Goal: Information Seeking & Learning: Learn about a topic

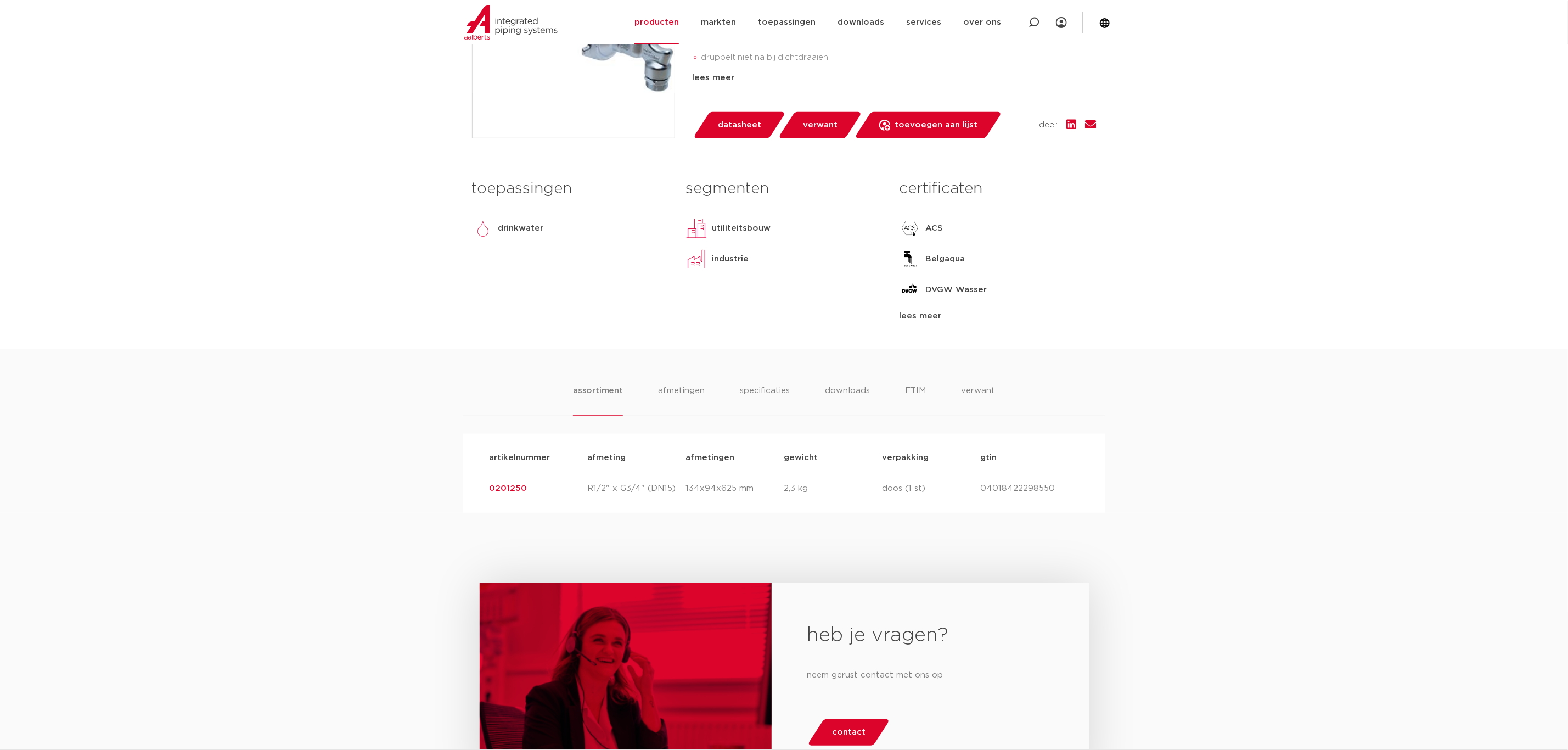
scroll to position [330, 0]
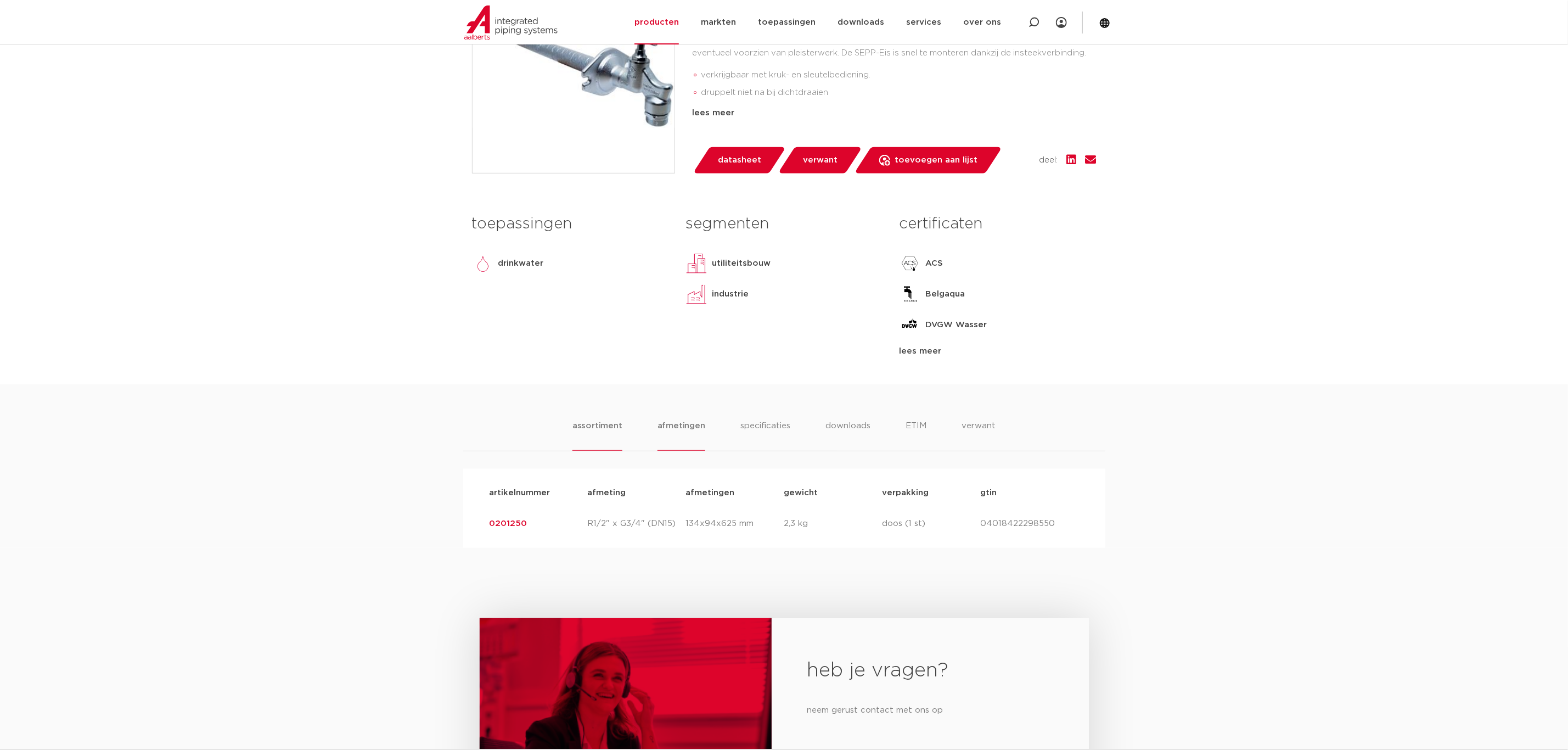
click at [671, 426] on li "afmetingen" at bounding box center [681, 434] width 48 height 31
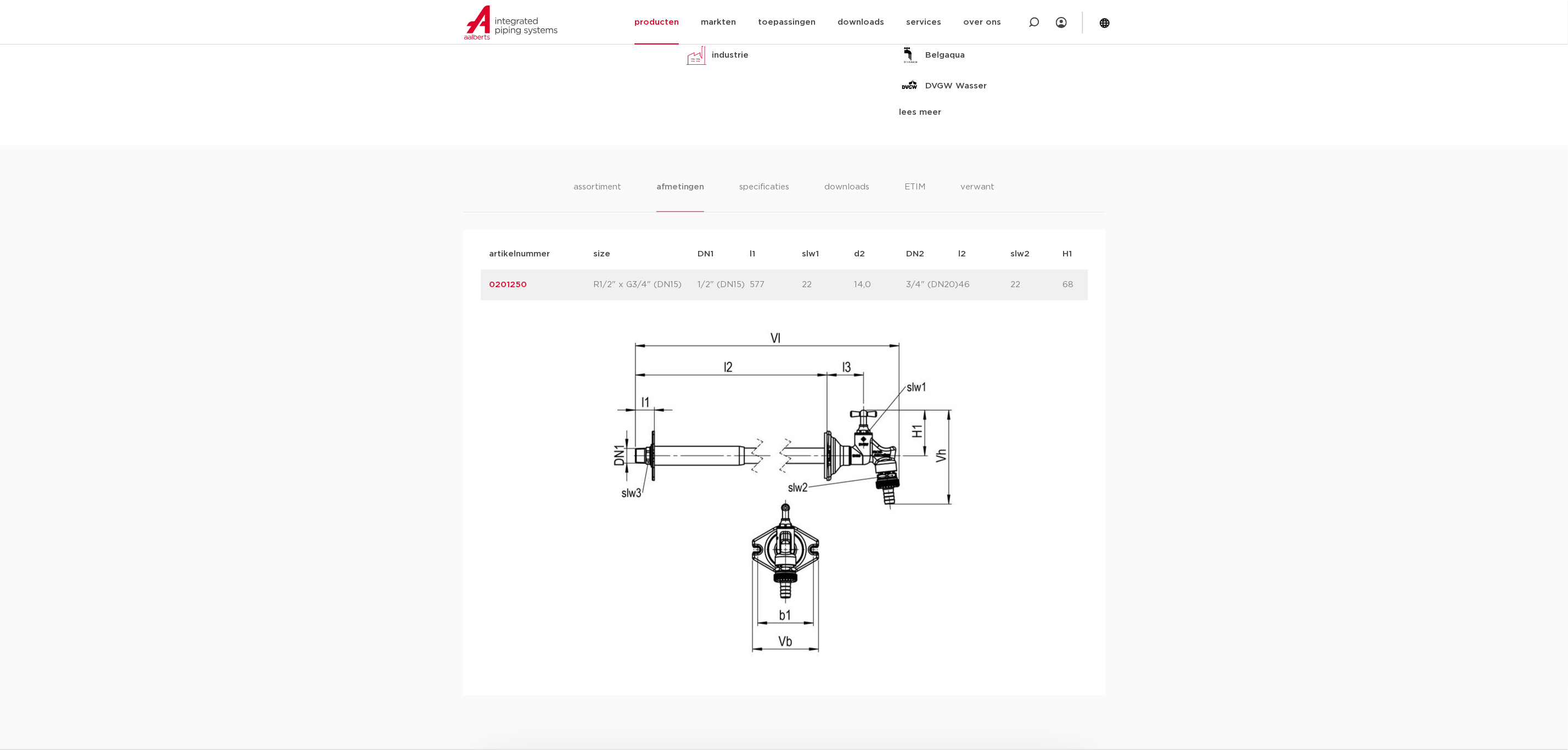
scroll to position [577, 0]
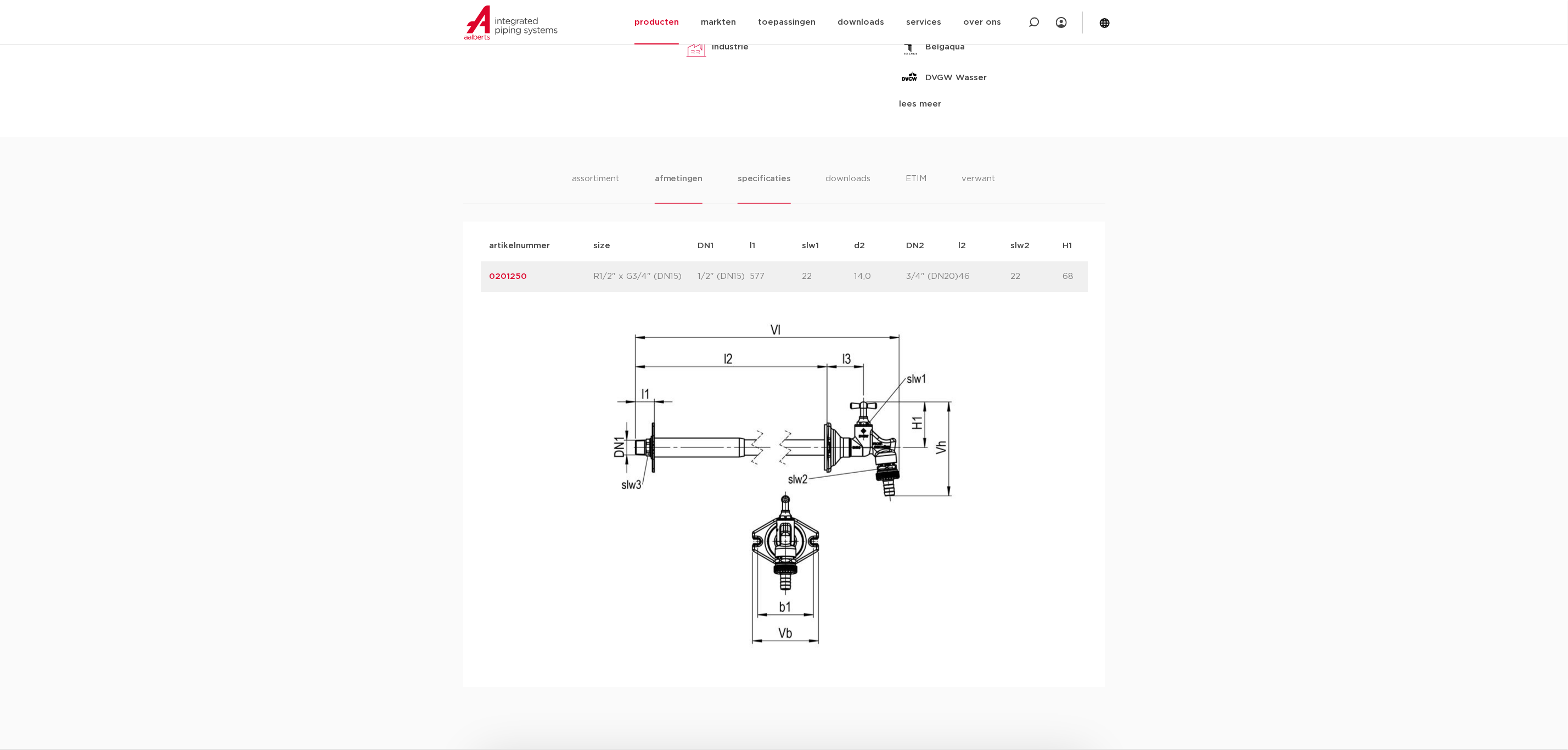
click at [762, 178] on li "specificaties" at bounding box center [764, 187] width 53 height 31
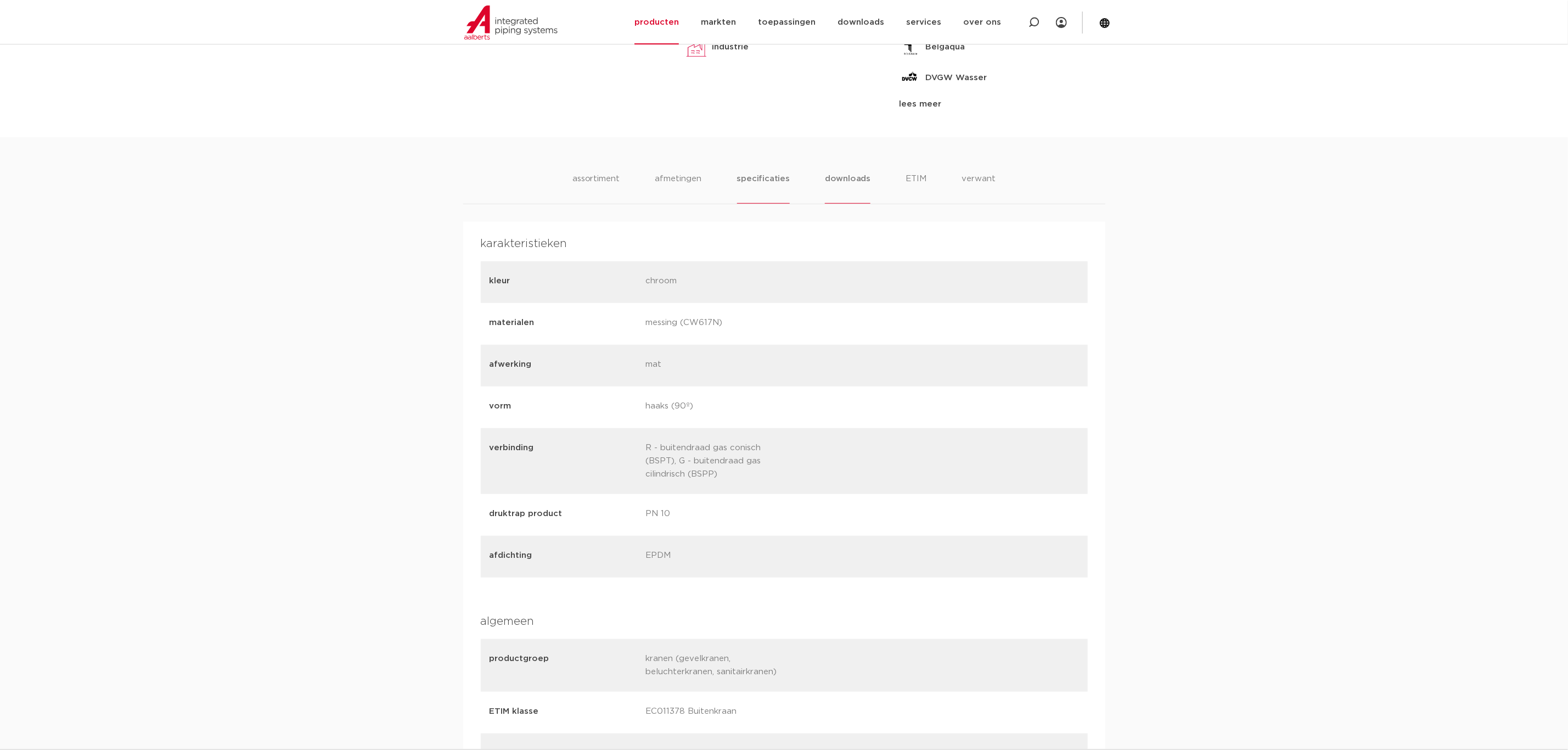
click at [841, 173] on li "downloads" at bounding box center [848, 187] width 46 height 31
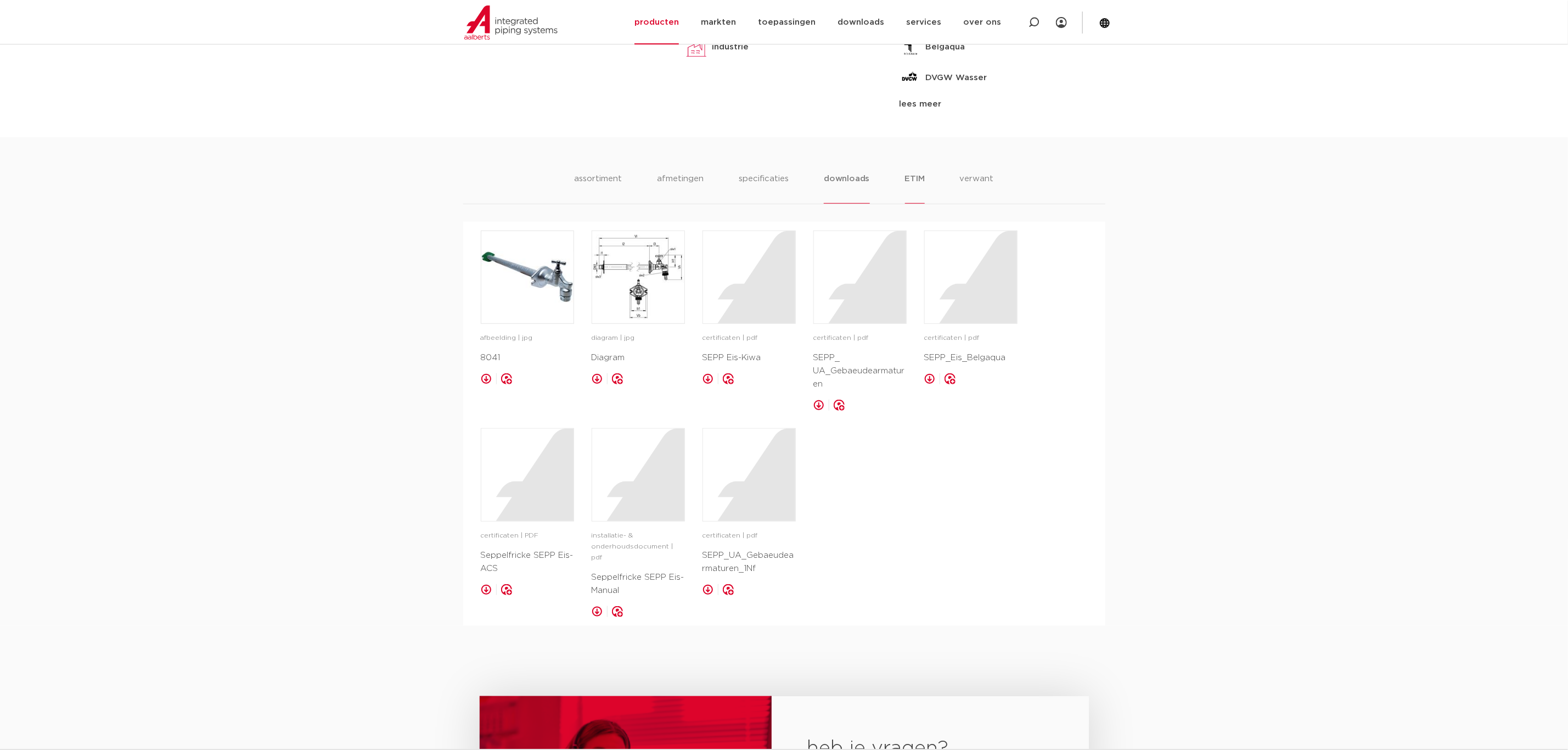
click at [921, 179] on li "ETIM" at bounding box center [915, 187] width 20 height 31
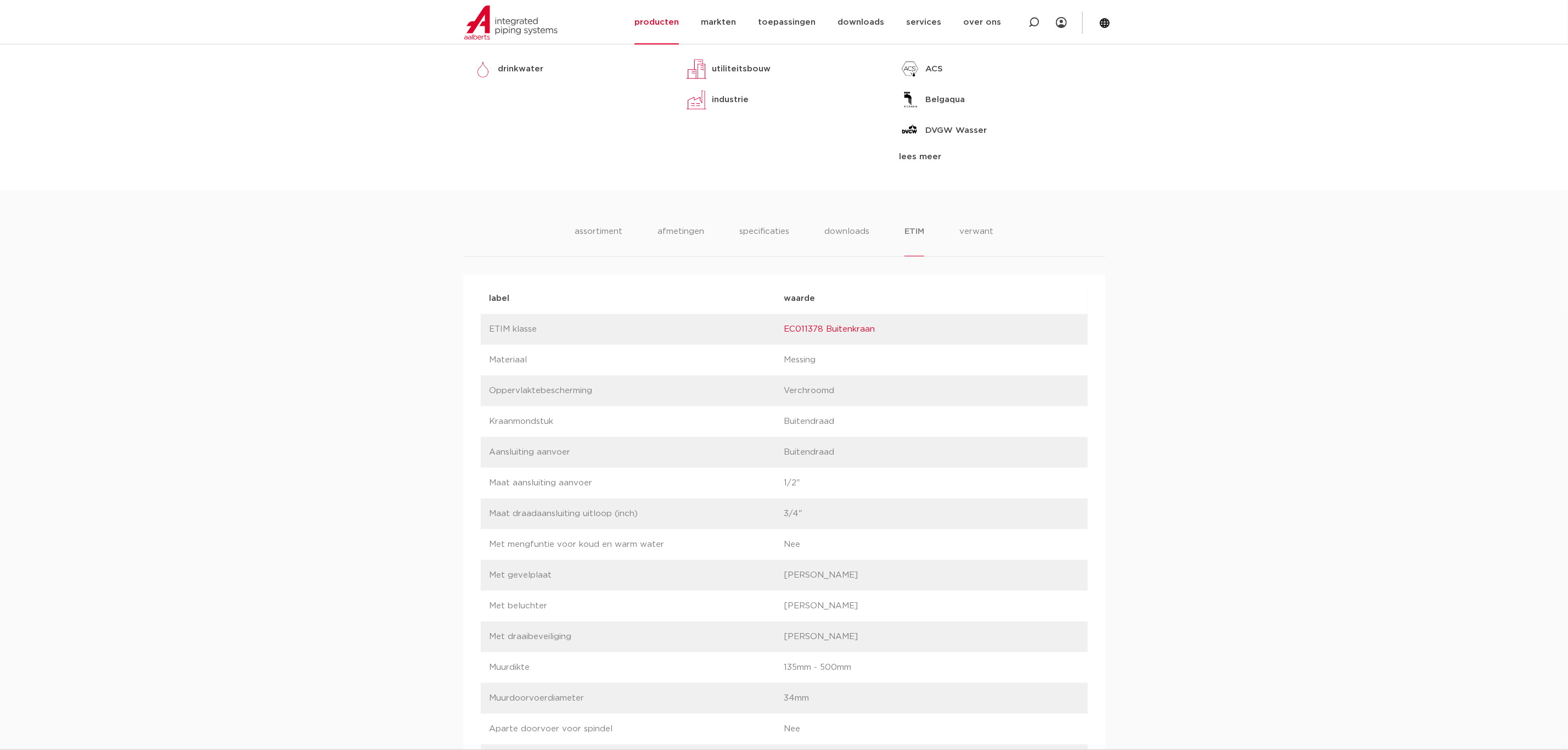
scroll to position [494, 0]
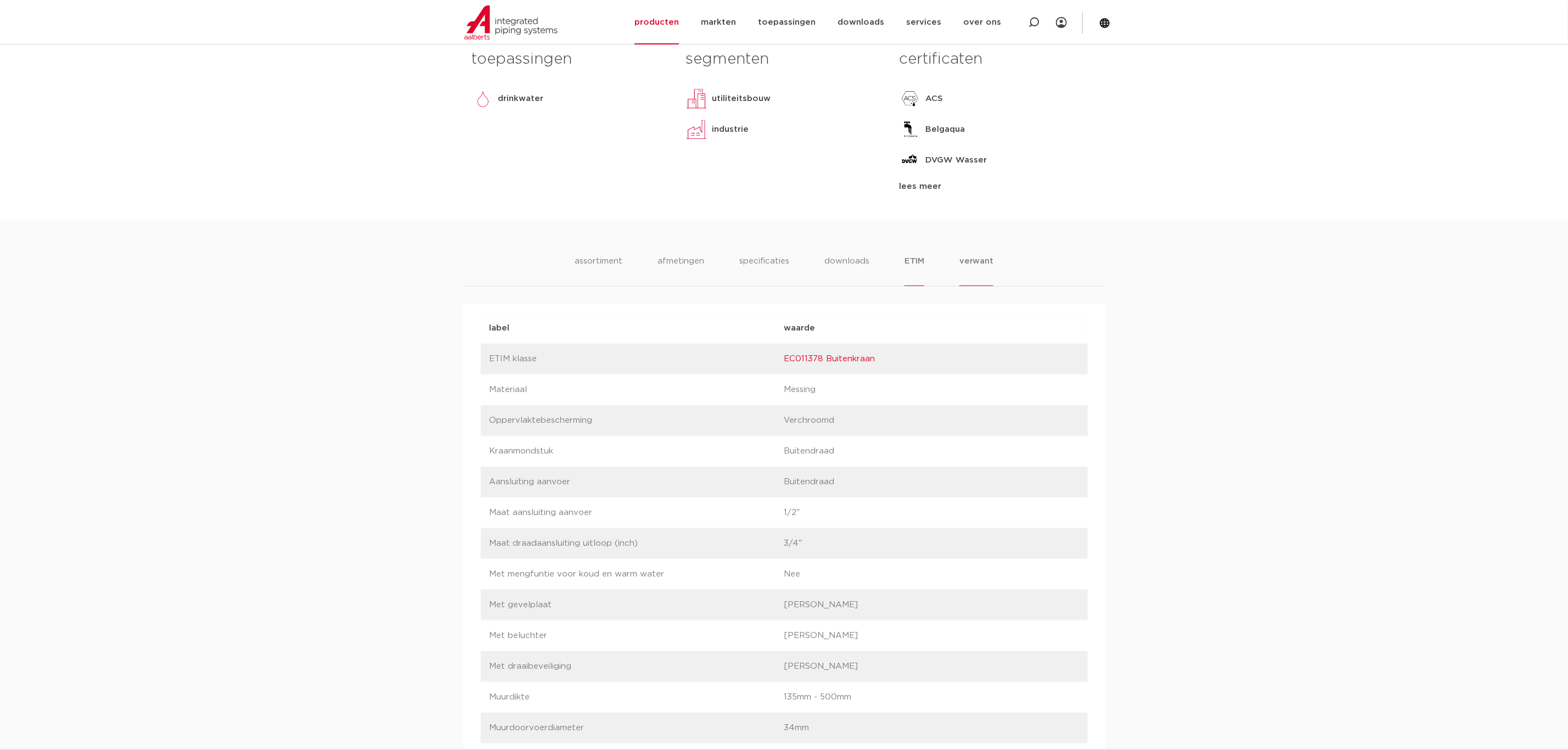
click at [988, 254] on div "assortiment [GEOGRAPHIC_DATA] specificaties downloads ETIM verwant assortiment …" at bounding box center [784, 517] width 1568 height 594
click at [971, 258] on li "verwant" at bounding box center [977, 270] width 34 height 31
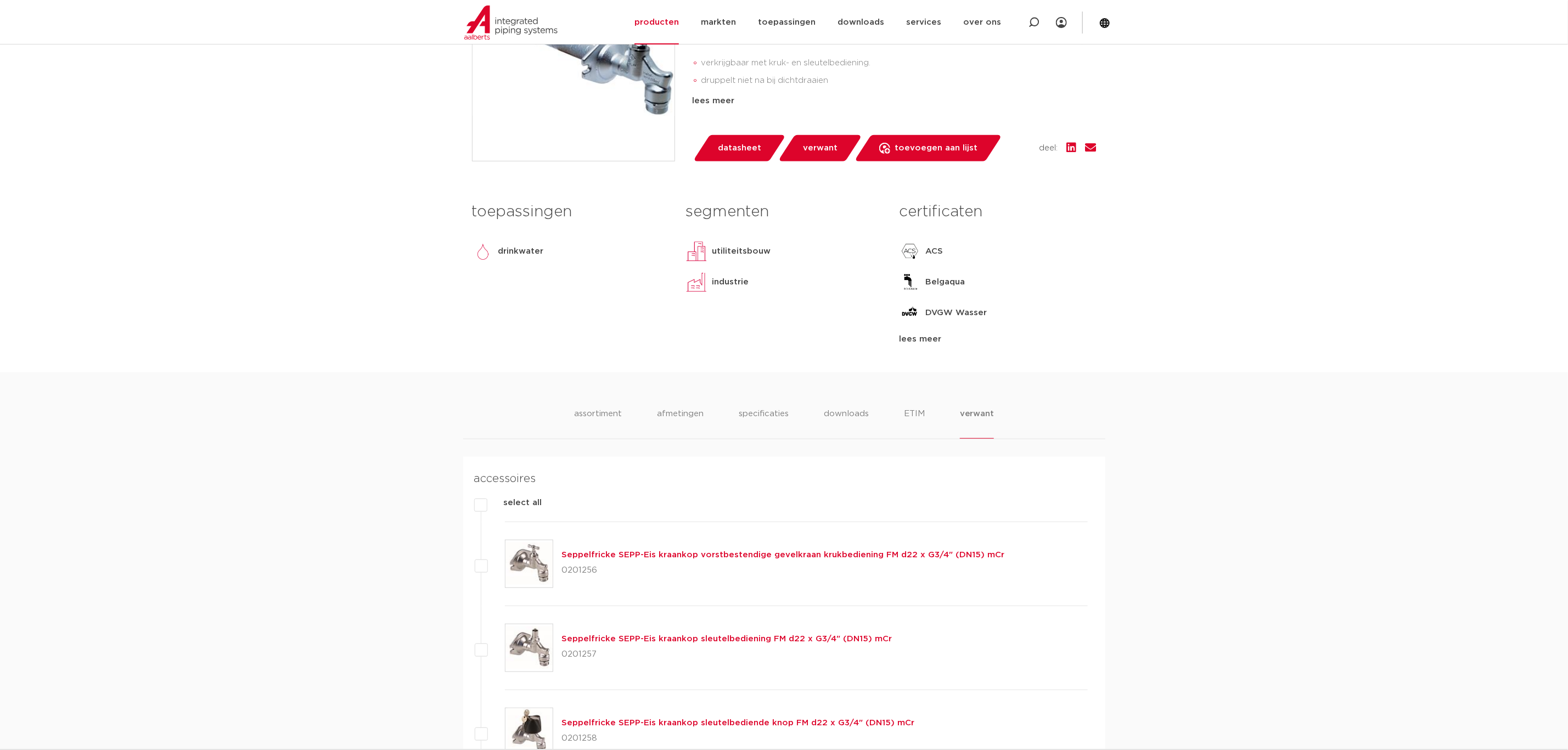
scroll to position [330, 0]
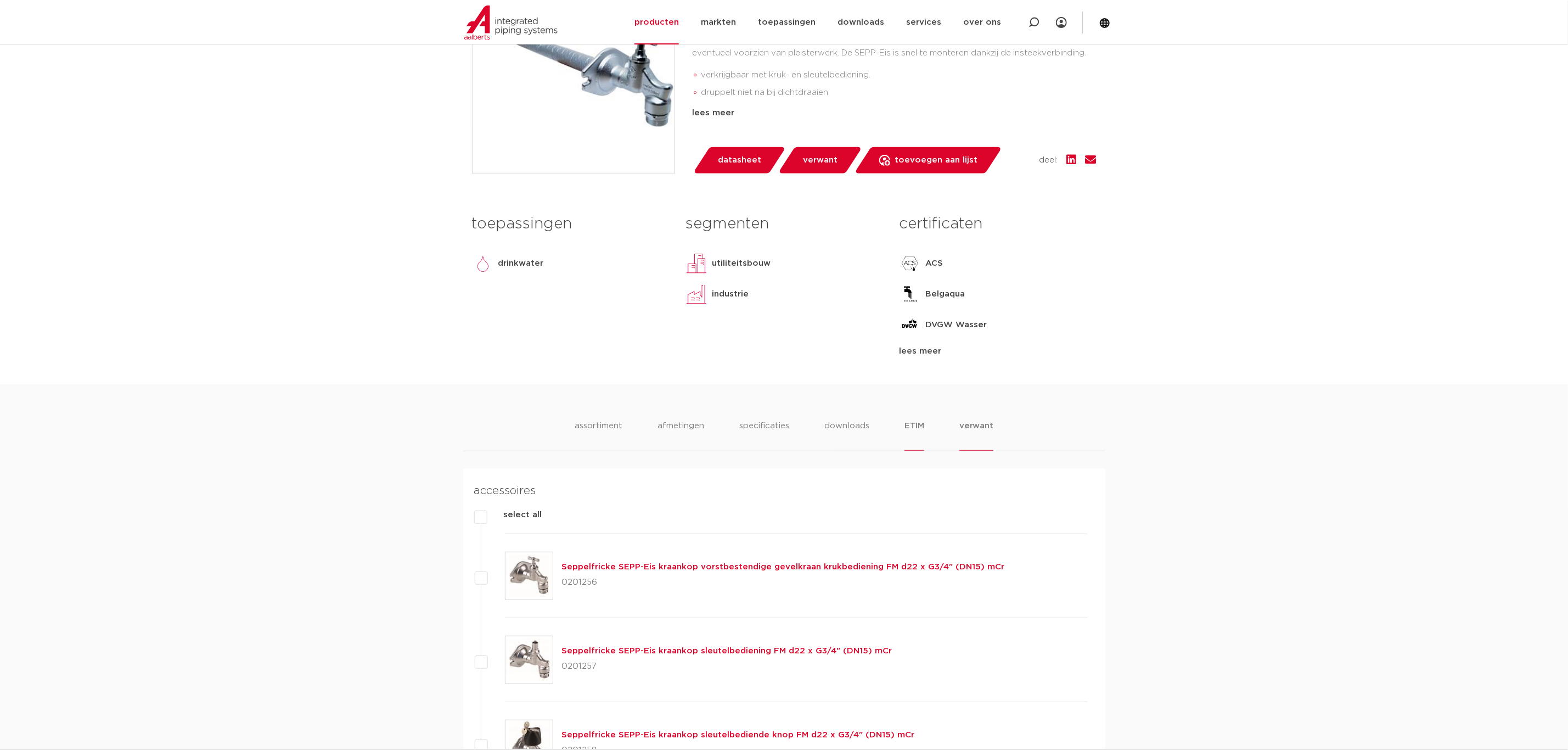
drag, startPoint x: 898, startPoint y: 433, endPoint x: 909, endPoint y: 430, distance: 11.4
click at [898, 433] on ul "assortiment [GEOGRAPHIC_DATA] specificaties downloads ETIM verwant" at bounding box center [784, 434] width 419 height 31
click at [914, 426] on li "ETIM" at bounding box center [914, 434] width 20 height 31
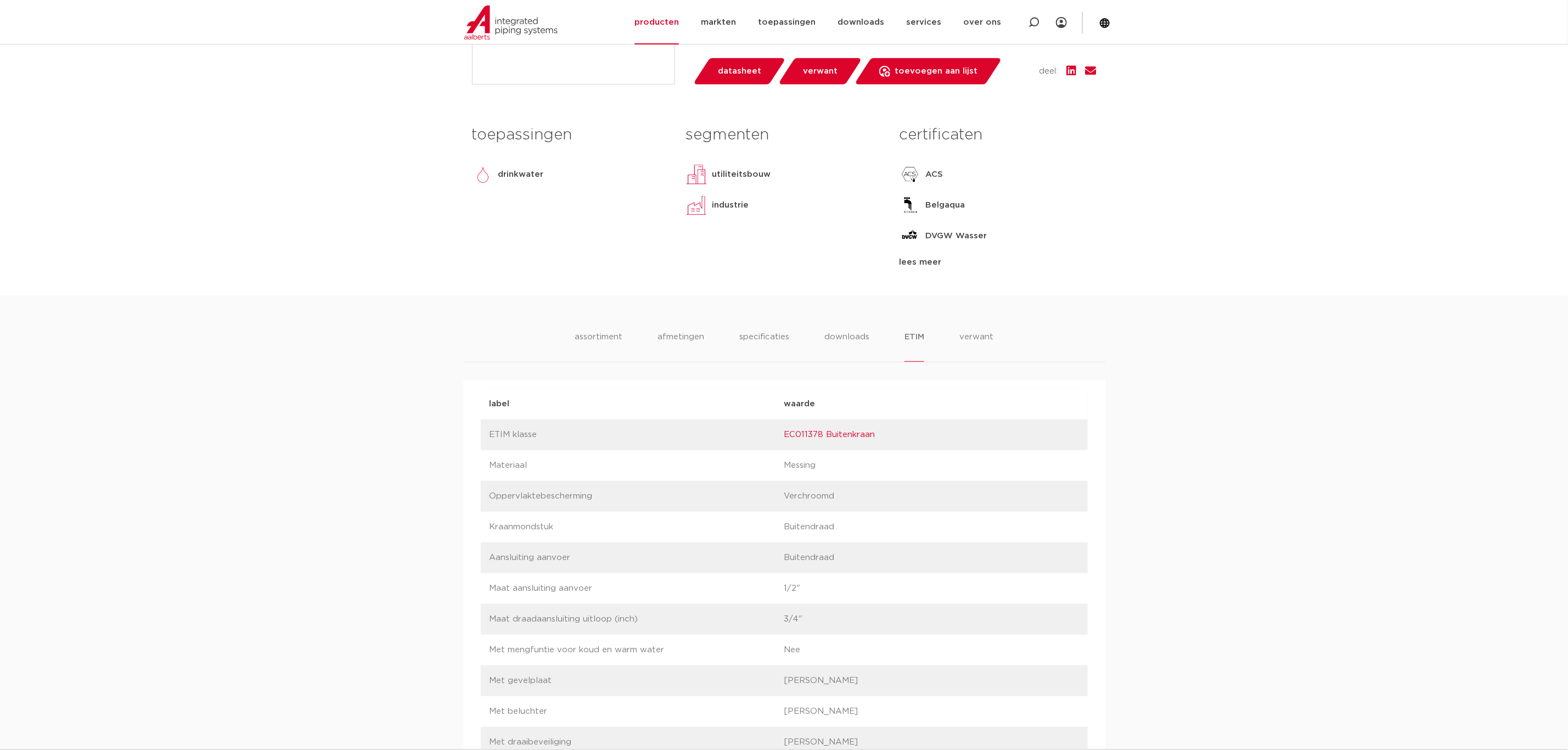
scroll to position [411, 0]
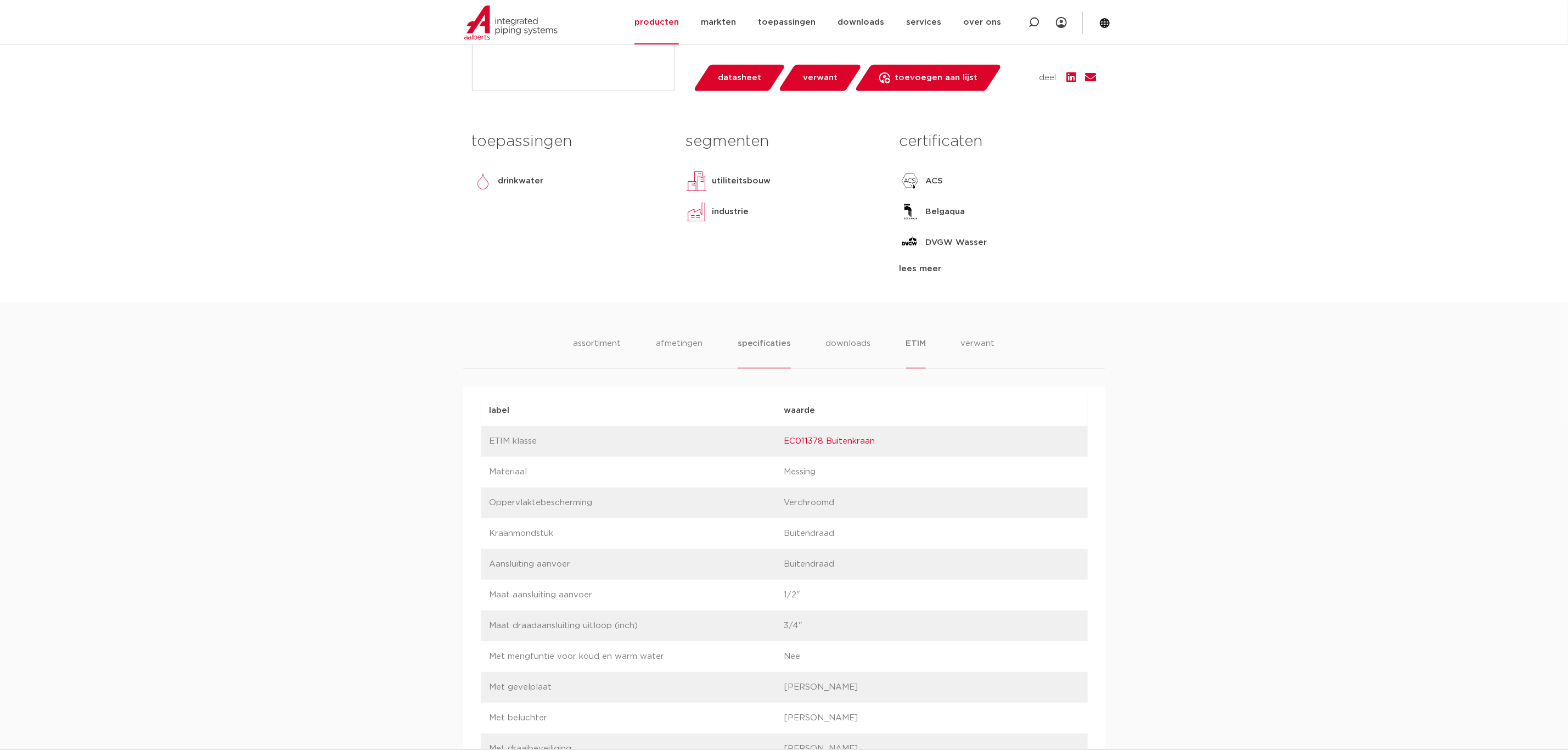
click at [755, 353] on li "specificaties" at bounding box center [764, 352] width 53 height 31
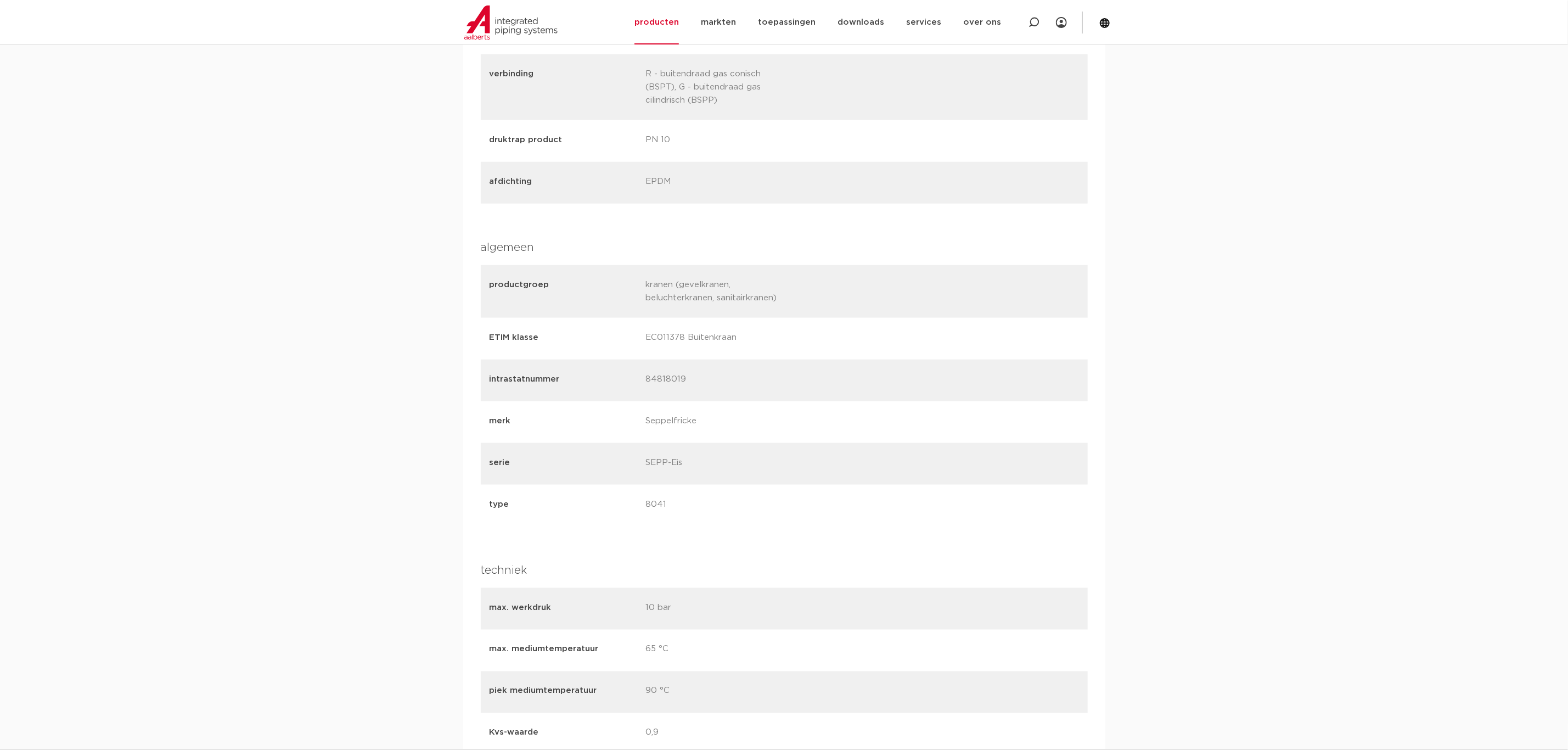
scroll to position [0, 0]
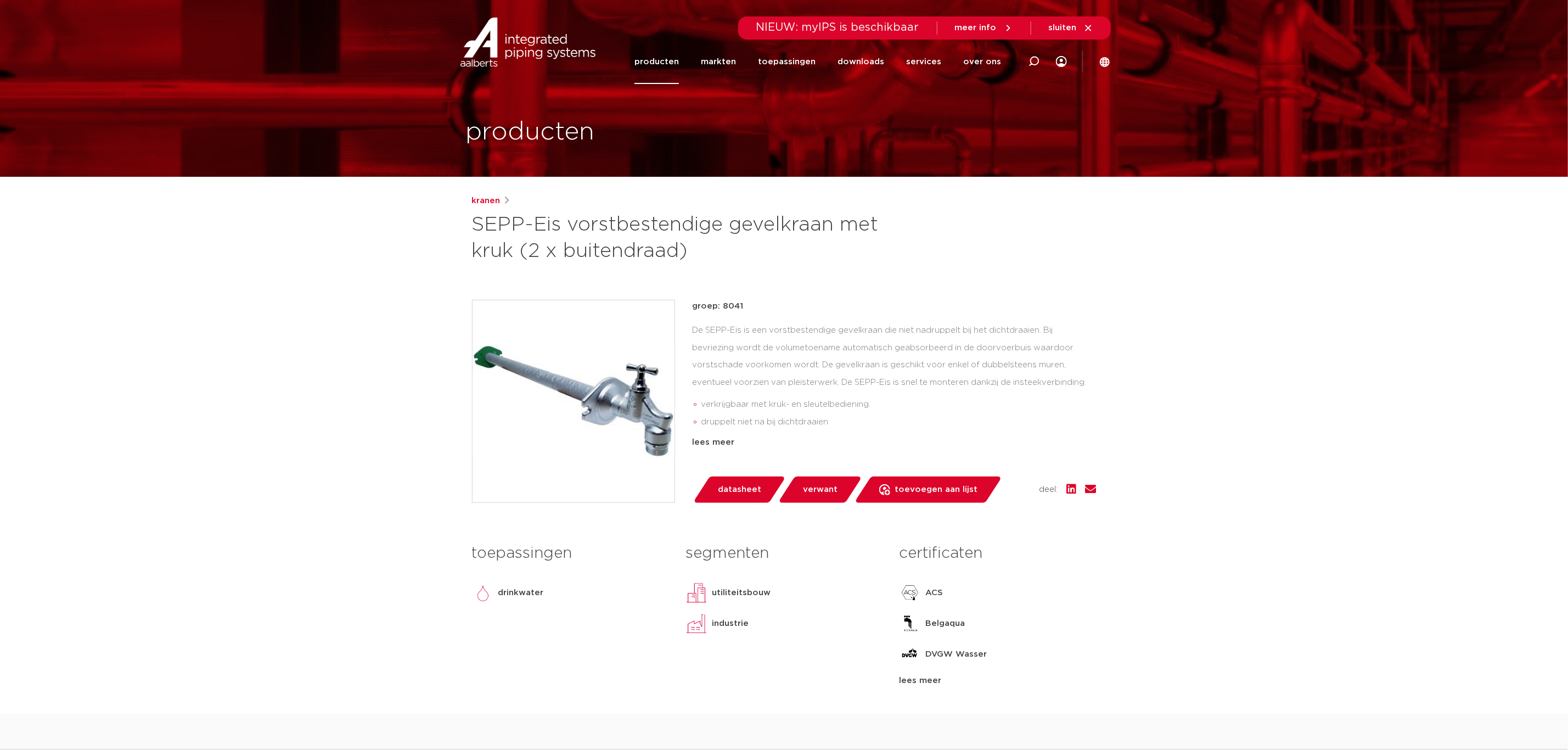
click at [656, 420] on img at bounding box center [573, 401] width 202 height 202
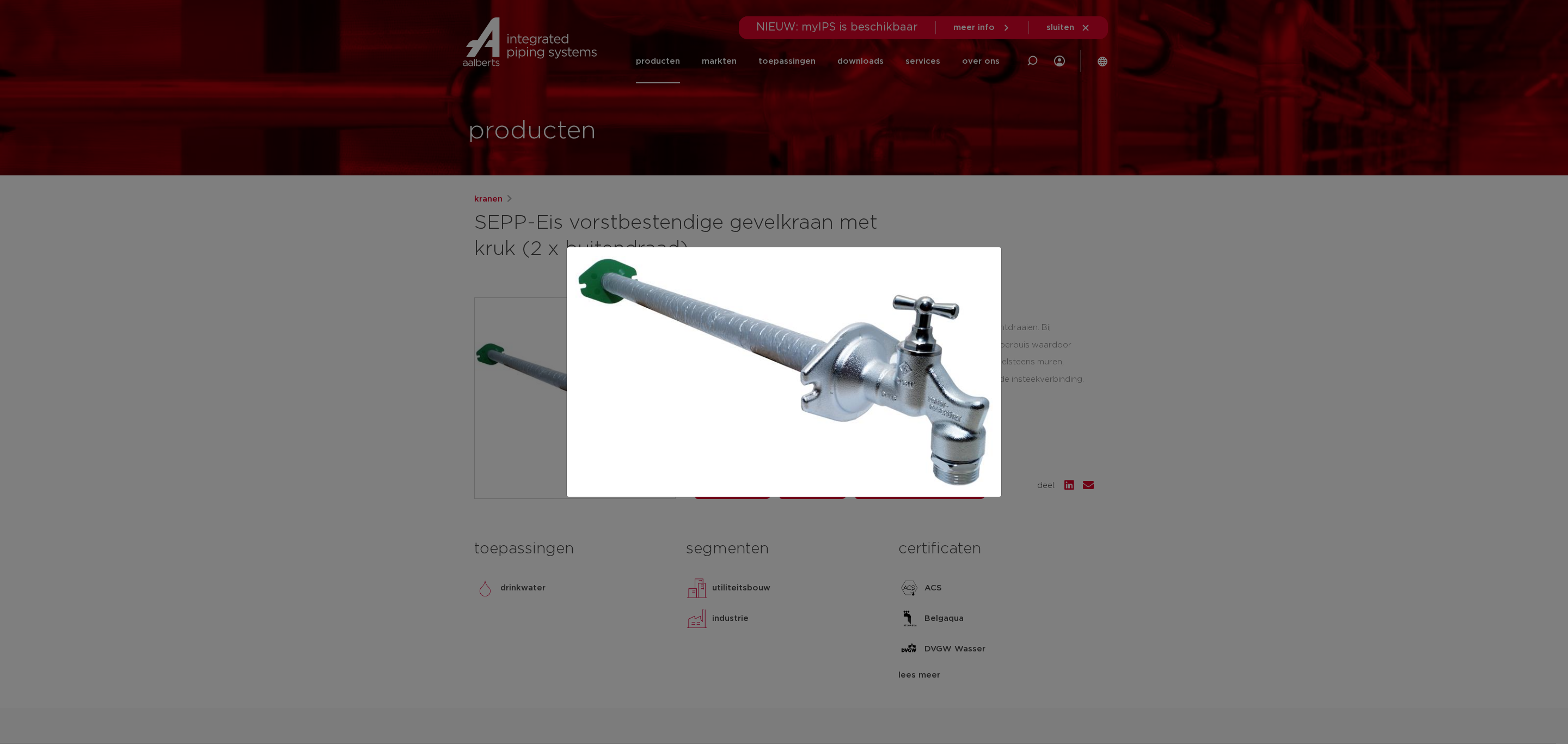
click at [831, 426] on img at bounding box center [784, 372] width 417 height 231
click at [1056, 332] on div at bounding box center [784, 372] width 1568 height 744
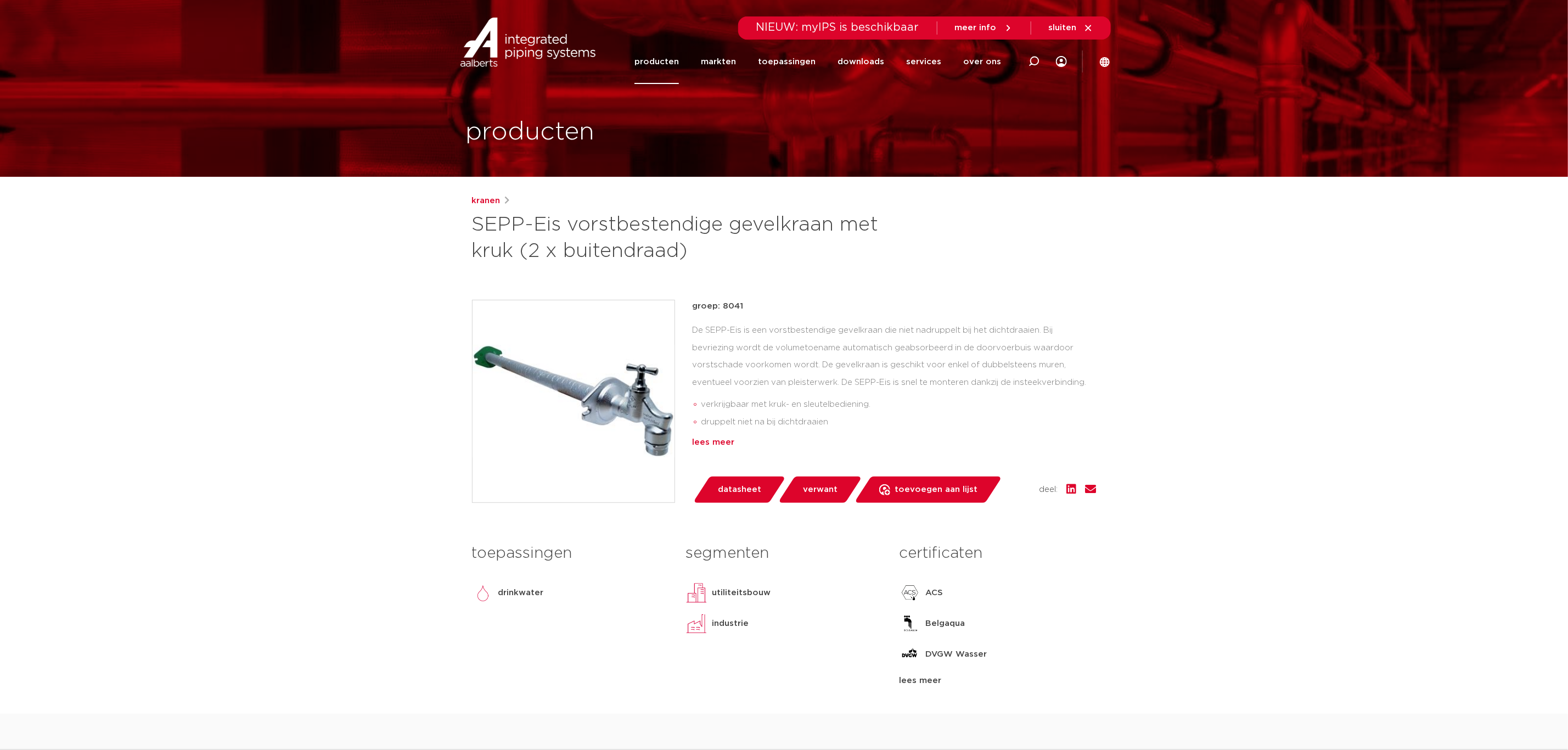
click at [710, 443] on div "lees meer" at bounding box center [895, 442] width 404 height 13
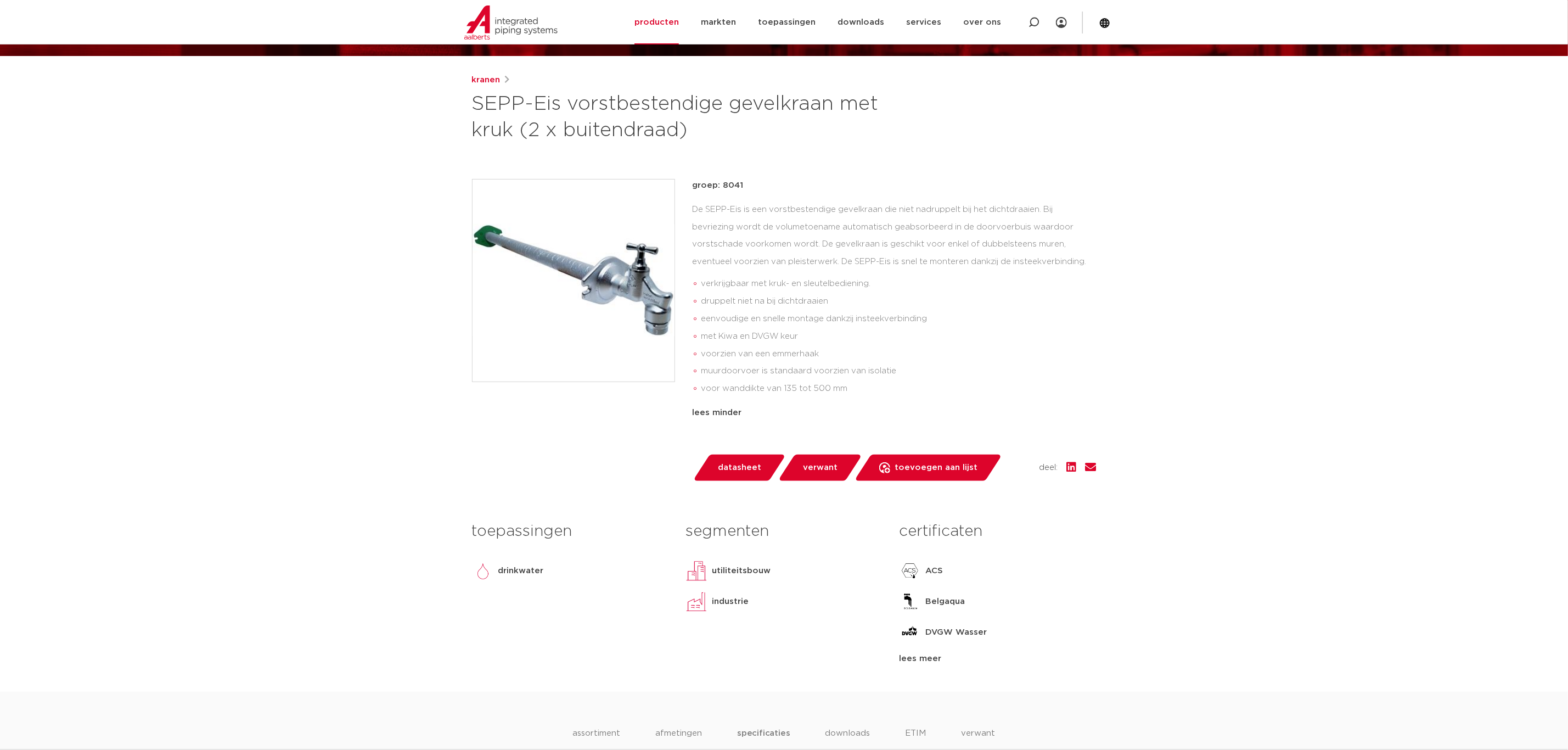
scroll to position [411, 0]
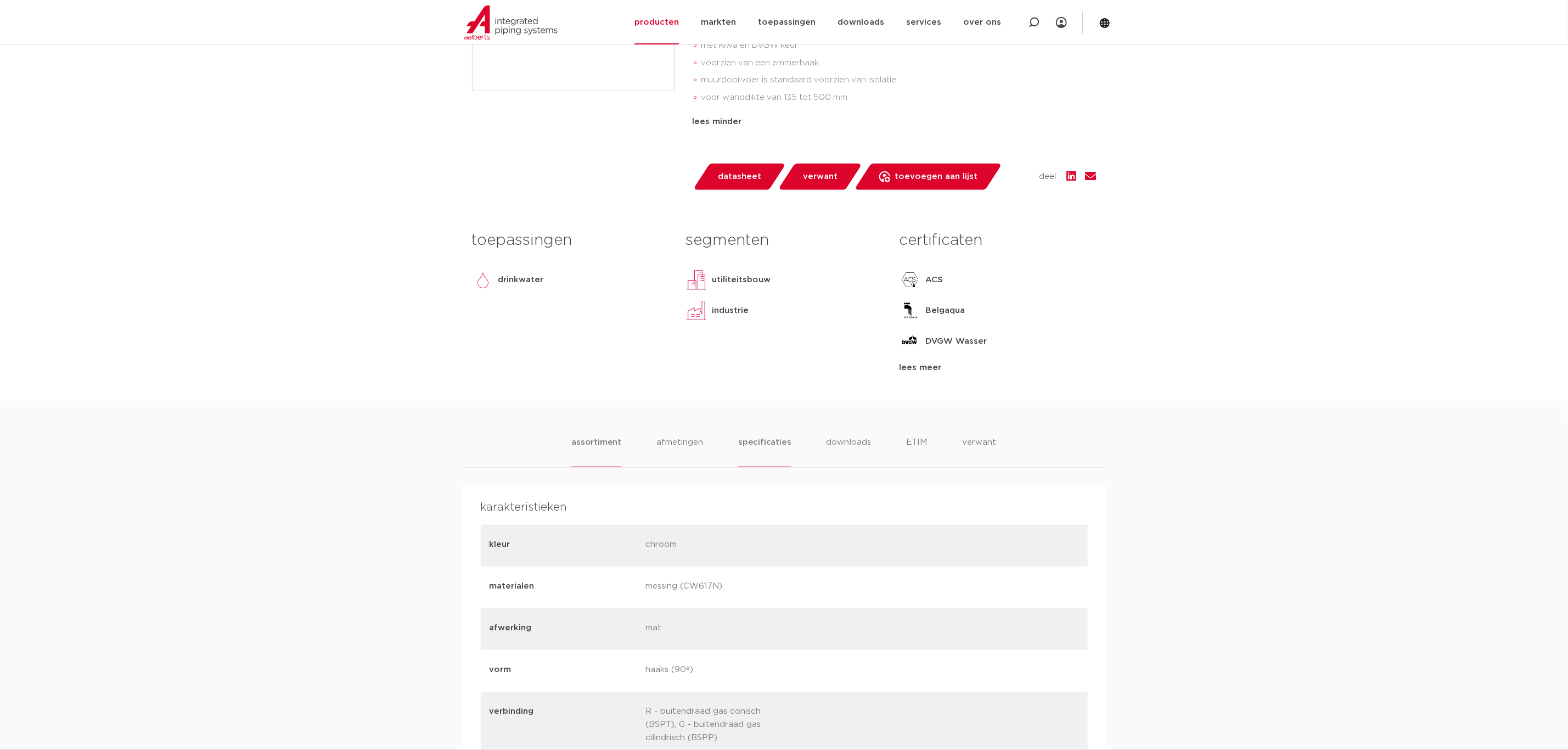
click at [611, 436] on li "assortiment" at bounding box center [596, 451] width 50 height 31
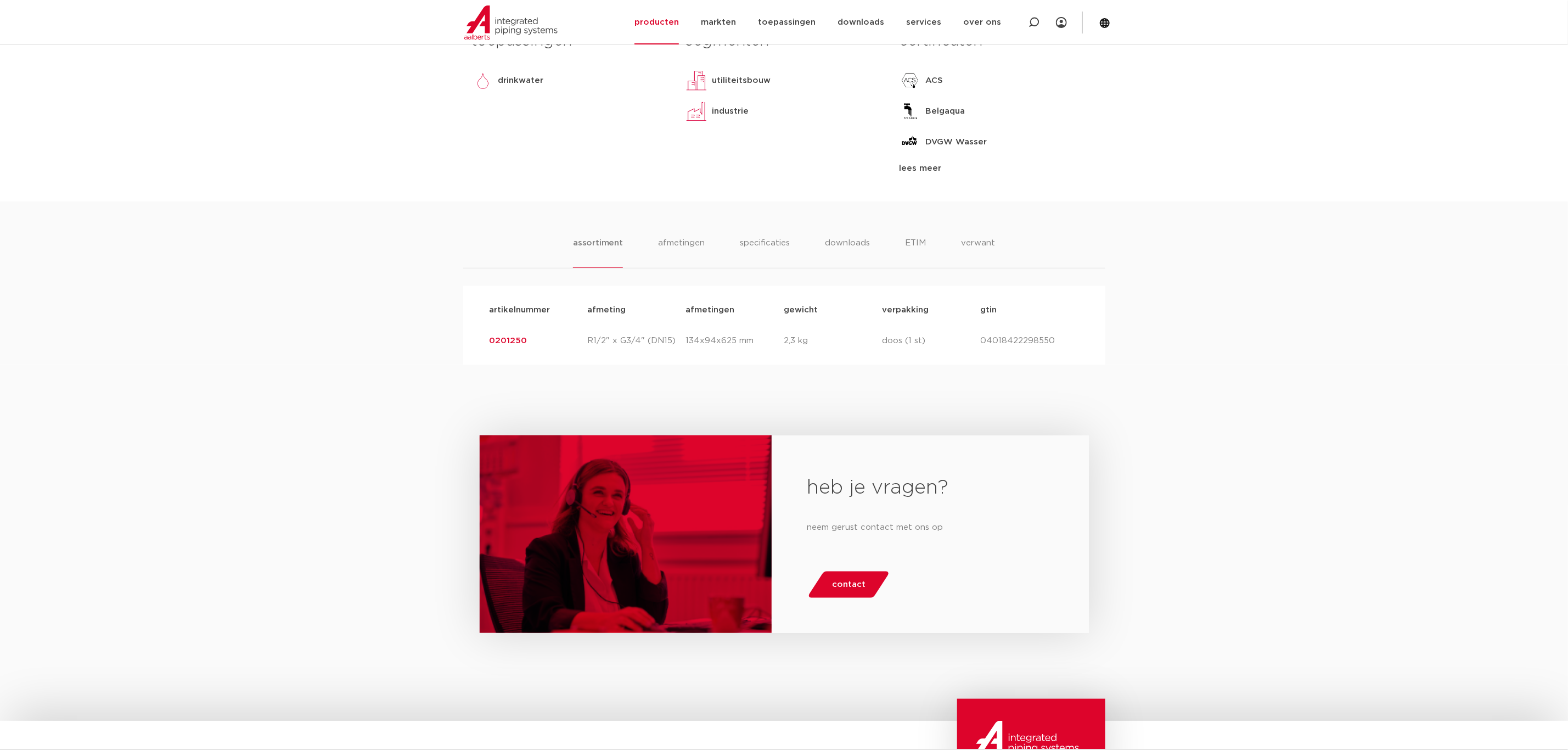
scroll to position [659, 0]
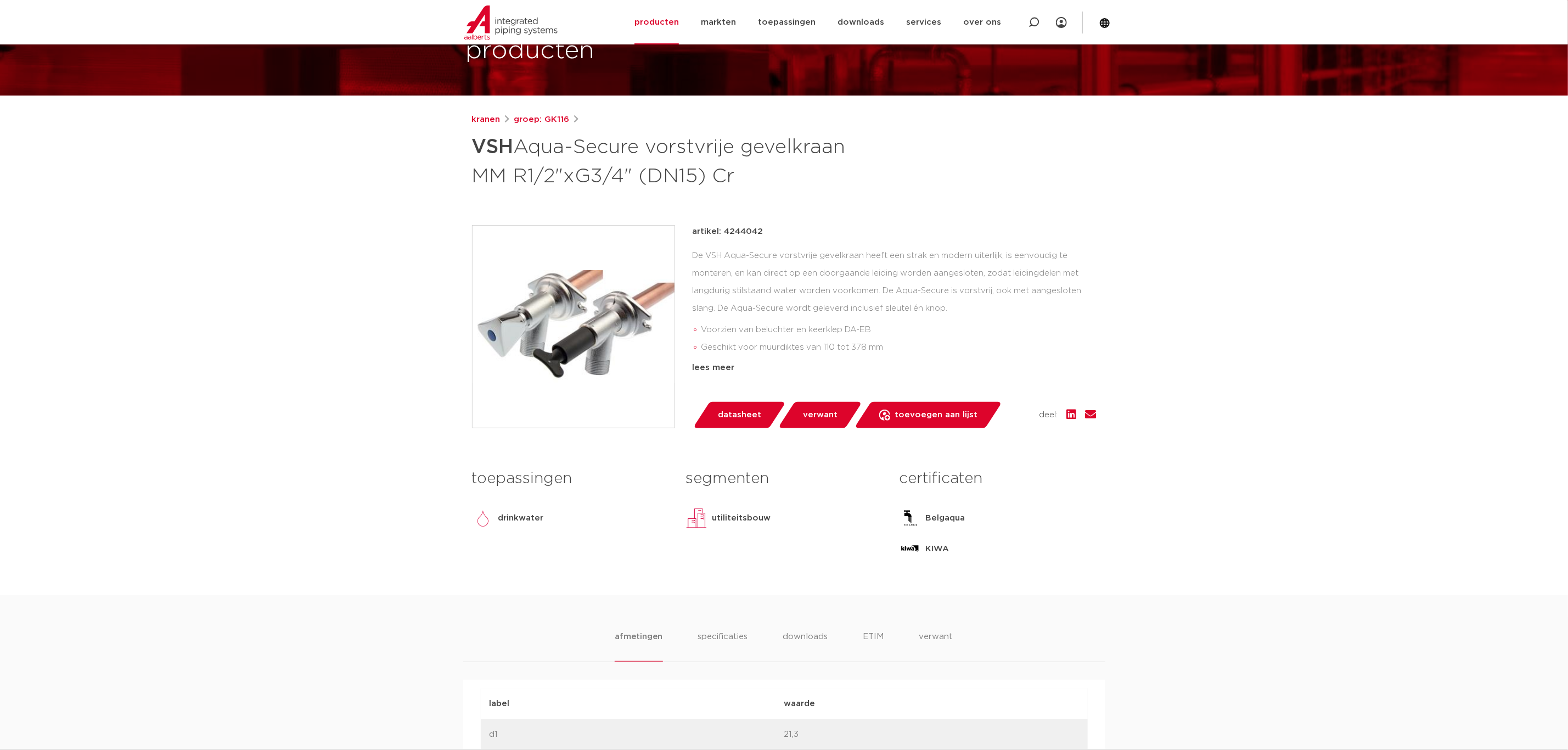
scroll to position [83, 0]
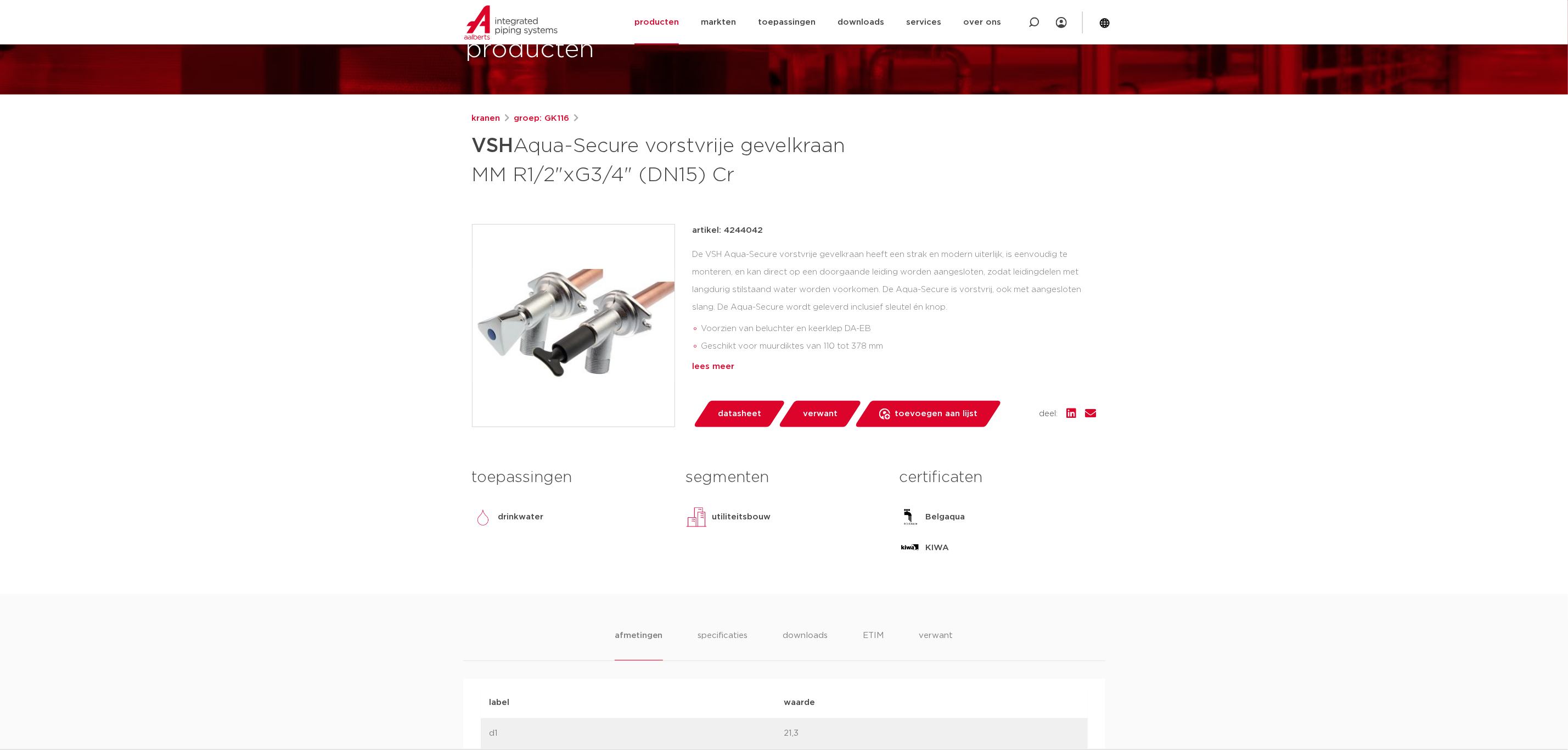
click at [710, 370] on div "lees meer" at bounding box center [895, 367] width 404 height 13
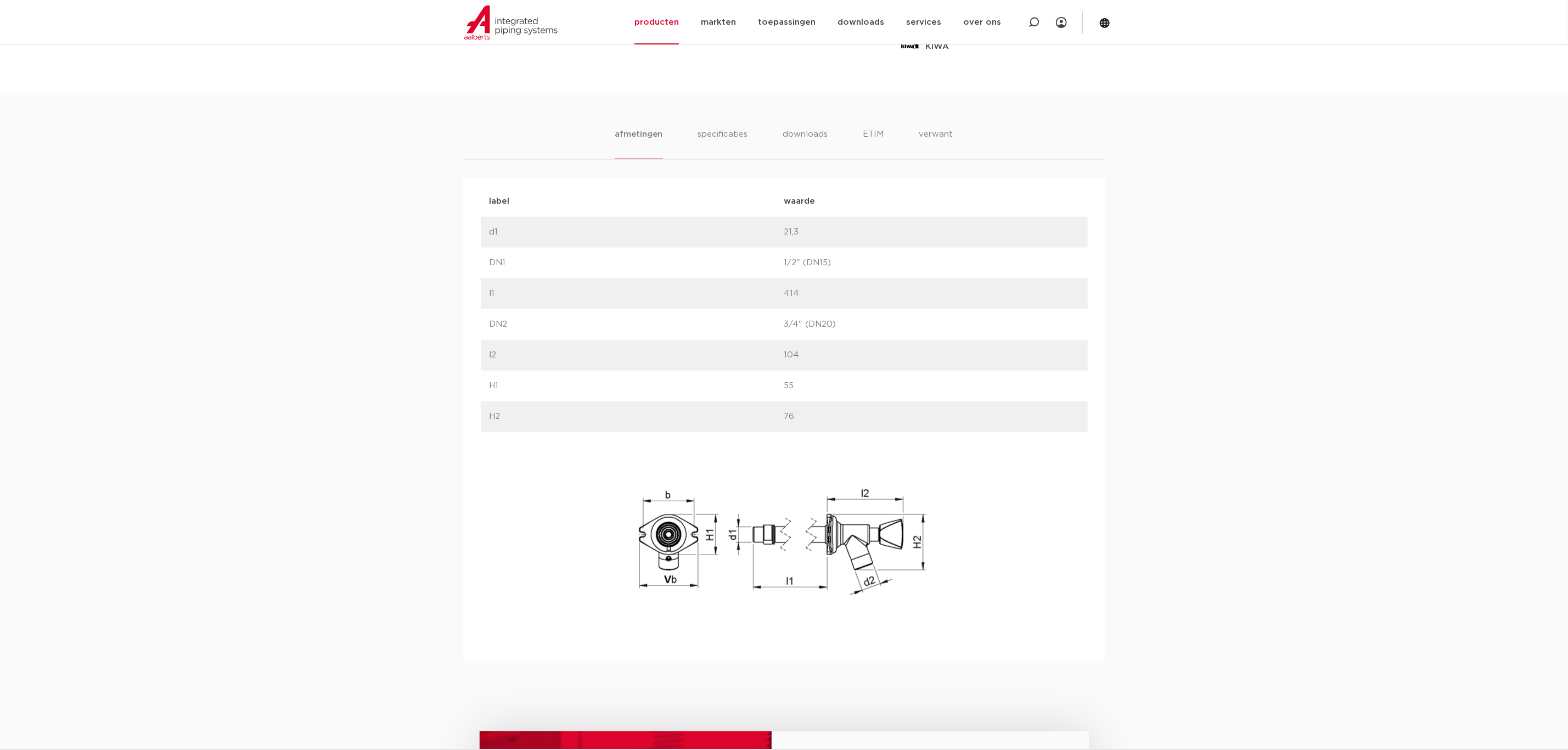
scroll to position [577, 0]
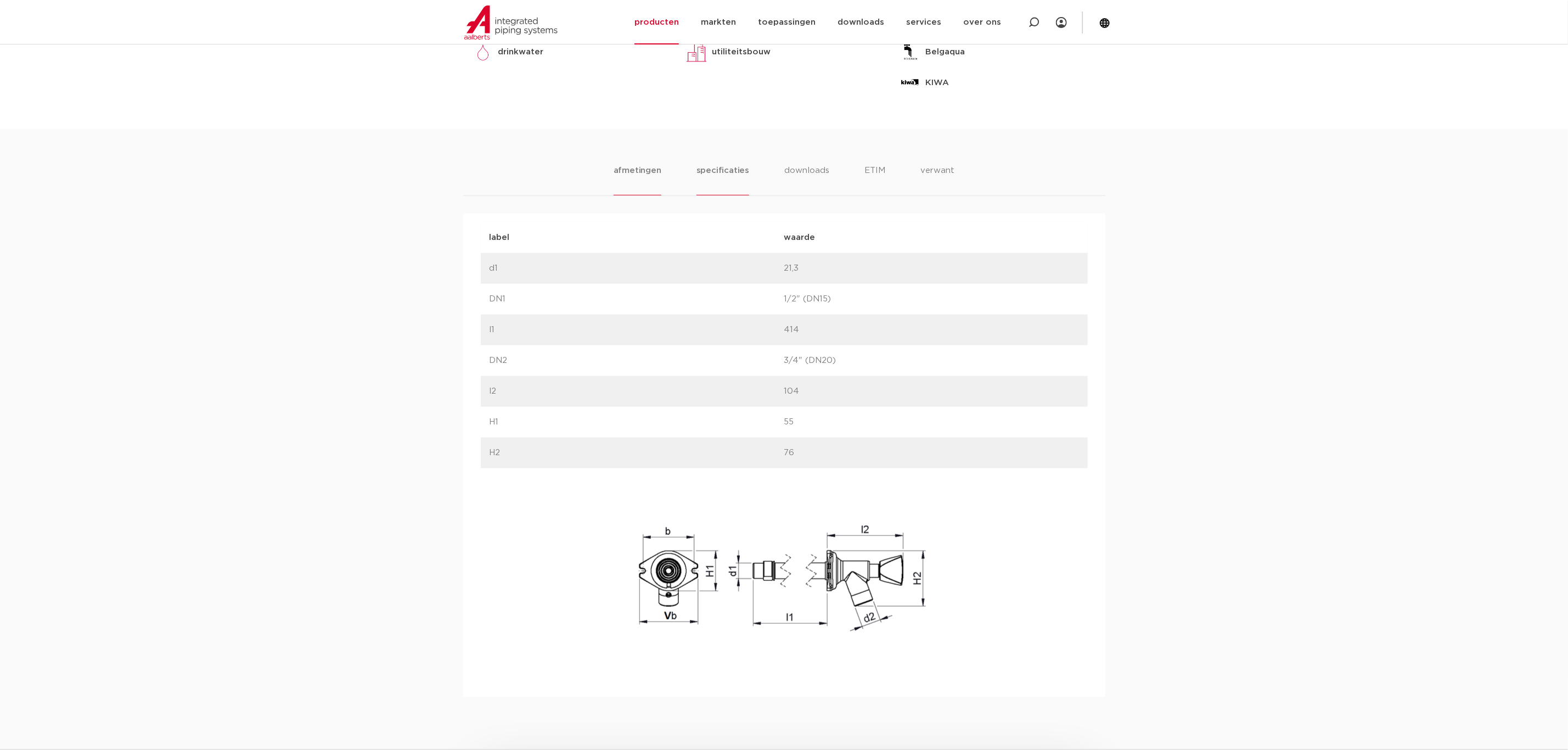
click at [732, 189] on li "specificaties" at bounding box center [723, 179] width 53 height 31
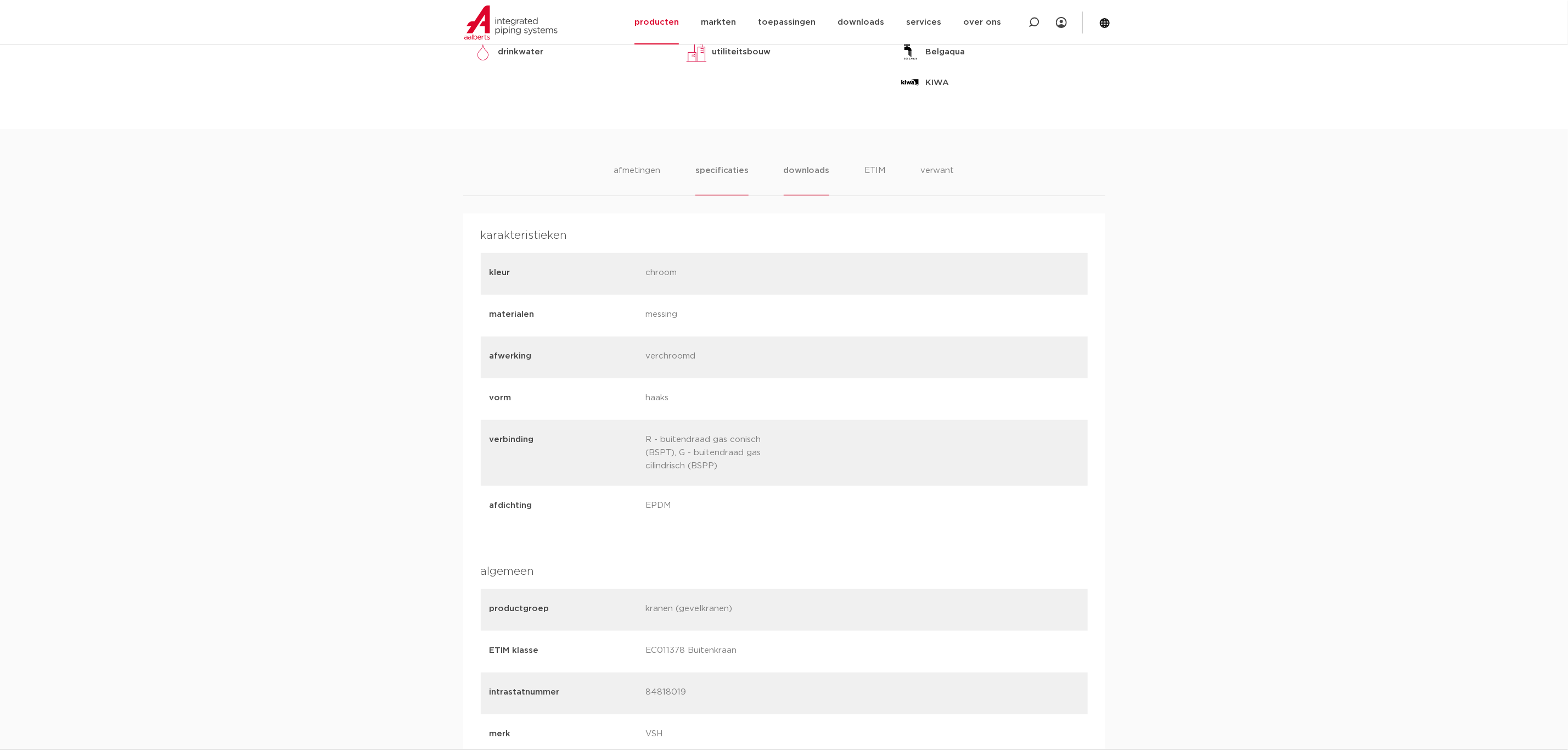
drag, startPoint x: 802, startPoint y: 172, endPoint x: 812, endPoint y: 172, distance: 10.0
click at [803, 172] on li "downloads" at bounding box center [806, 179] width 46 height 31
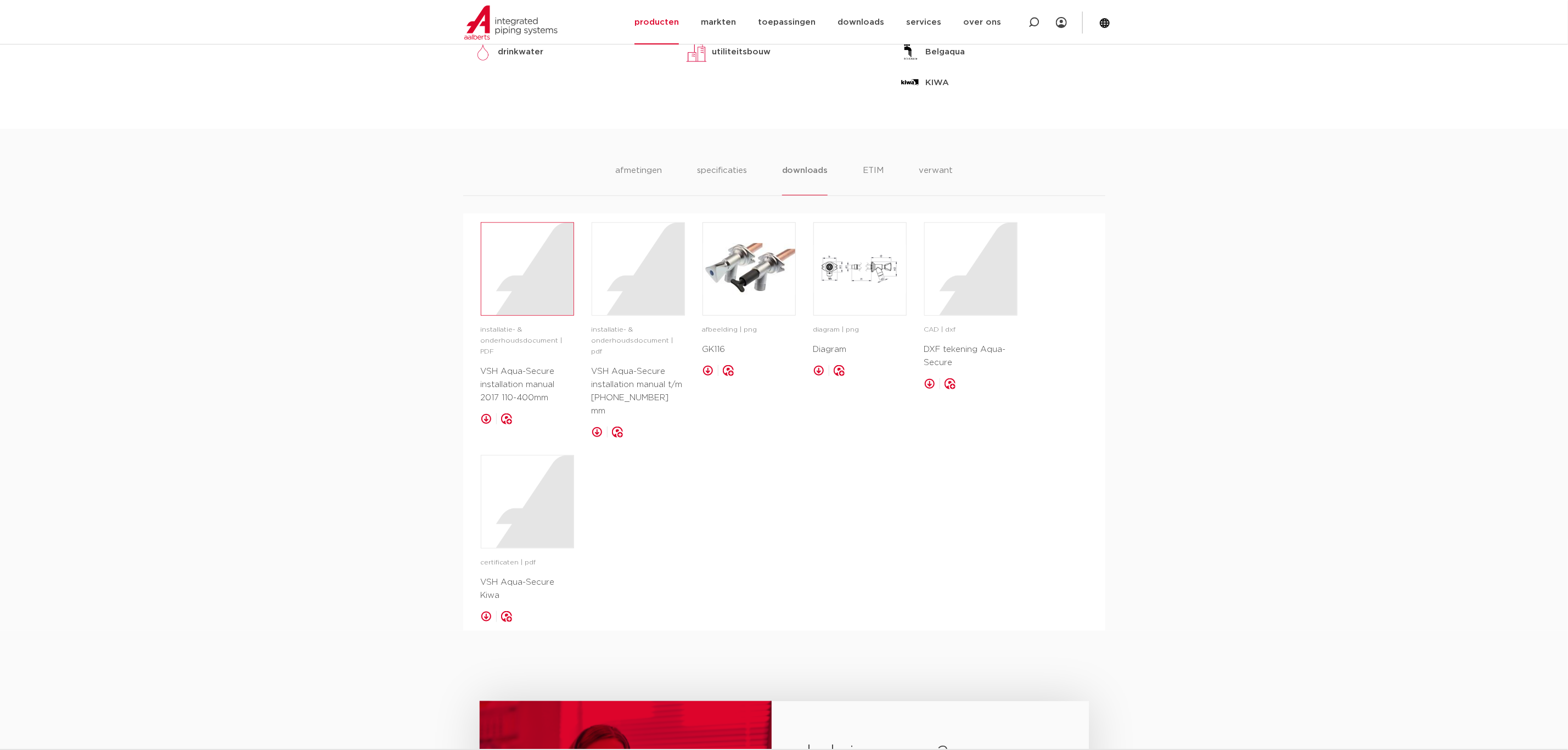
click at [543, 300] on div at bounding box center [527, 269] width 93 height 93
click at [634, 178] on li "afmetingen" at bounding box center [638, 179] width 48 height 31
